Goal: Navigation & Orientation: Find specific page/section

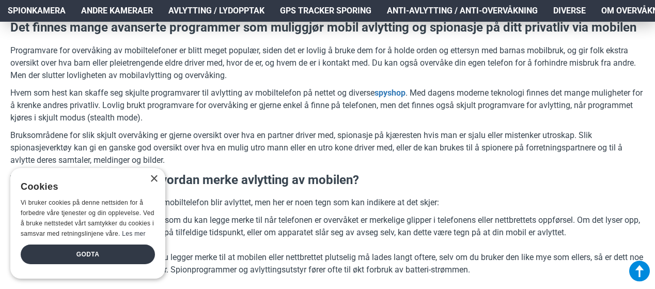
scroll to position [515, 0]
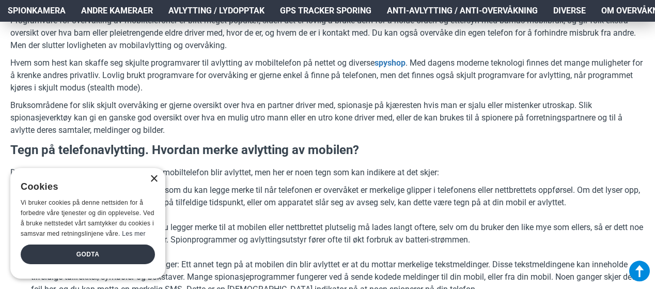
click at [155, 175] on div "×" at bounding box center [154, 179] width 8 height 8
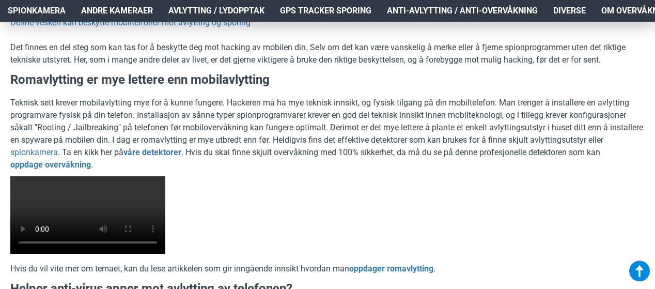
scroll to position [1821, 0]
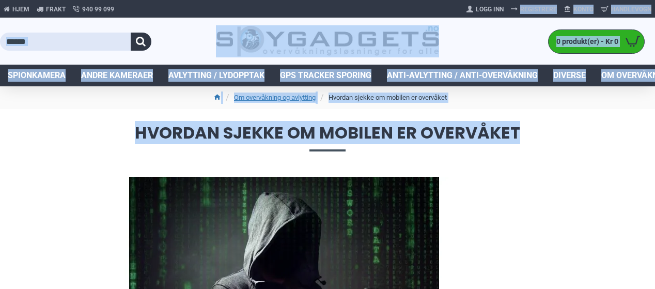
drag, startPoint x: 571, startPoint y: 125, endPoint x: 535, endPoint y: -22, distance: 151.6
